Goal: Navigation & Orientation: Find specific page/section

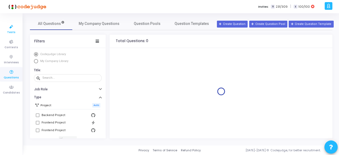
drag, startPoint x: 0, startPoint y: 0, endPoint x: 13, endPoint y: 30, distance: 32.8
click at [13, 30] on span "Tests" at bounding box center [11, 32] width 8 height 5
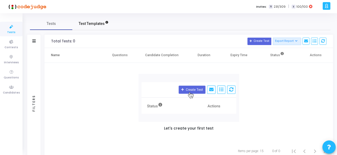
click at [87, 25] on span "Test Templates" at bounding box center [92, 24] width 26 height 6
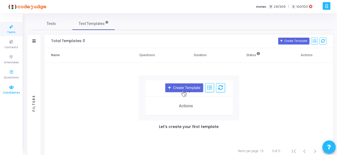
click at [7, 87] on icon at bounding box center [11, 87] width 11 height 7
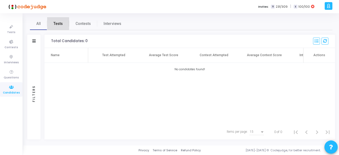
click at [55, 24] on span "Tests" at bounding box center [58, 24] width 9 height 6
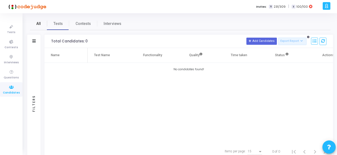
click at [42, 24] on link "All" at bounding box center [38, 23] width 17 height 13
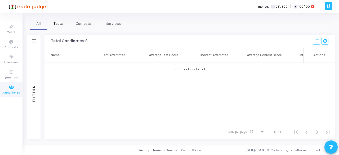
click at [58, 25] on span "Tests" at bounding box center [58, 24] width 9 height 6
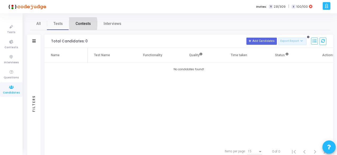
click at [76, 24] on span "Contests" at bounding box center [83, 24] width 15 height 6
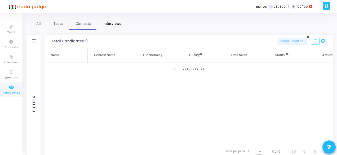
click at [104, 24] on span "Interviews" at bounding box center [113, 24] width 18 height 6
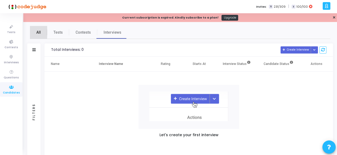
click at [38, 34] on span "All" at bounding box center [38, 33] width 5 height 6
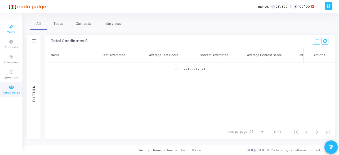
click at [10, 33] on span "Tests" at bounding box center [11, 32] width 8 height 5
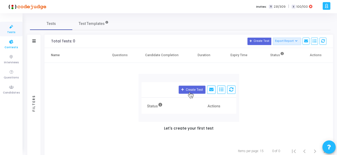
click at [11, 49] on span "Contests" at bounding box center [12, 47] width 14 height 5
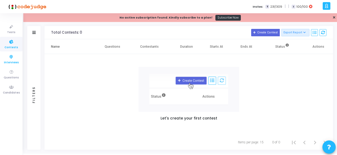
click at [10, 60] on span "Interviews" at bounding box center [11, 62] width 15 height 5
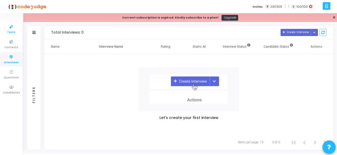
click at [11, 30] on span "Tests" at bounding box center [11, 32] width 8 height 5
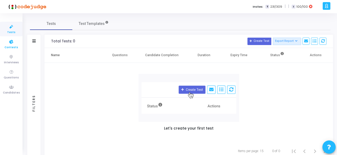
click at [9, 41] on icon at bounding box center [11, 42] width 11 height 7
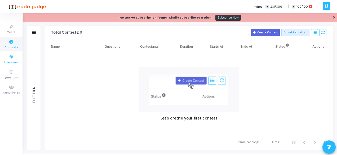
click at [9, 57] on icon at bounding box center [11, 57] width 11 height 7
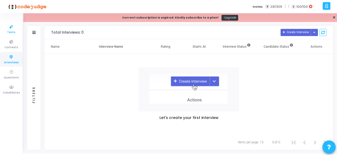
click at [9, 29] on icon at bounding box center [11, 27] width 11 height 7
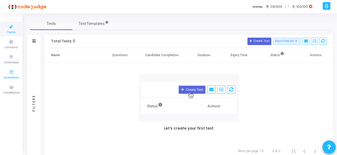
click at [9, 74] on icon at bounding box center [11, 72] width 11 height 7
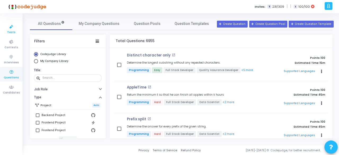
click at [12, 27] on icon at bounding box center [11, 27] width 11 height 7
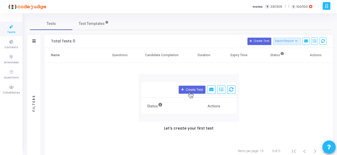
scroll to position [17, 0]
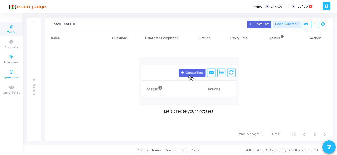
click at [10, 78] on span "Questions" at bounding box center [11, 78] width 15 height 5
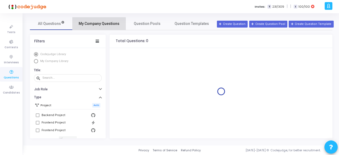
click at [107, 19] on link "My Company Questions" at bounding box center [99, 23] width 54 height 13
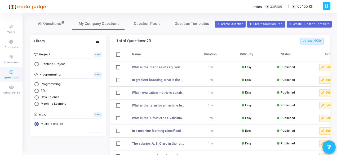
scroll to position [45, 0]
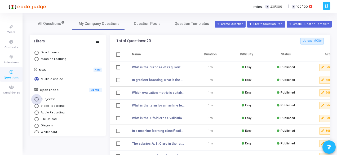
click at [47, 99] on span "Subjective" at bounding box center [47, 99] width 17 height 5
click at [39, 99] on input "Subjective" at bounding box center [36, 99] width 4 height 4
radio input "true"
radio input "false"
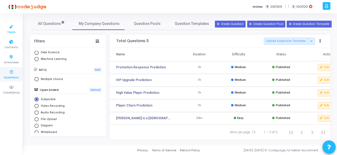
click at [12, 29] on icon at bounding box center [11, 27] width 11 height 7
